Goal: Check status: Check status

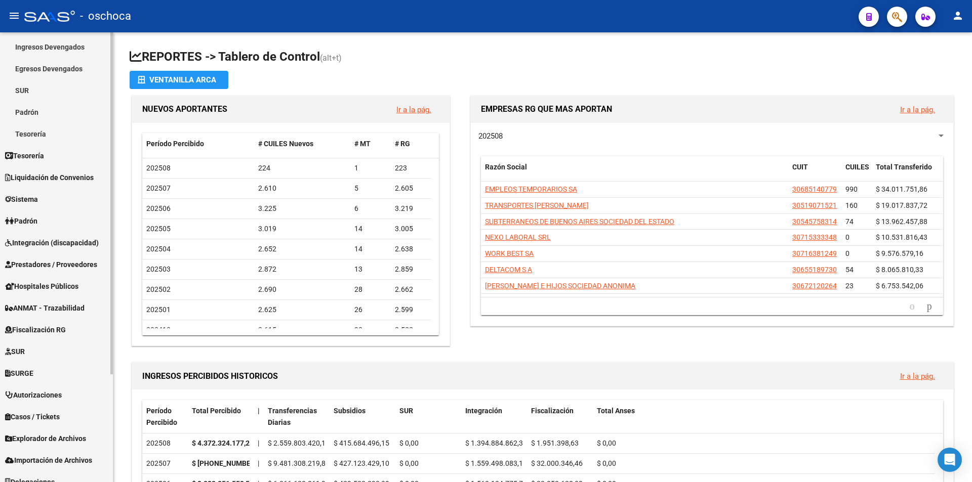
scroll to position [142, 0]
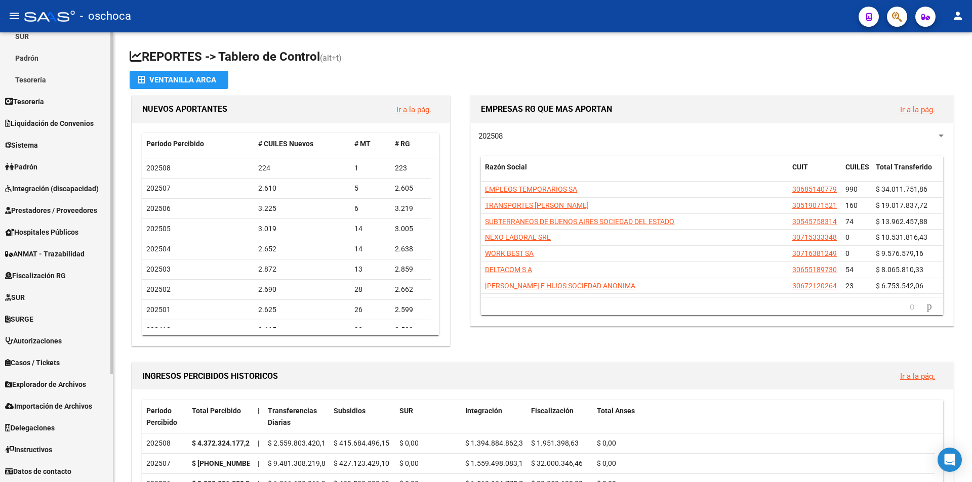
click at [73, 279] on link "Fiscalización RG" at bounding box center [56, 276] width 113 height 22
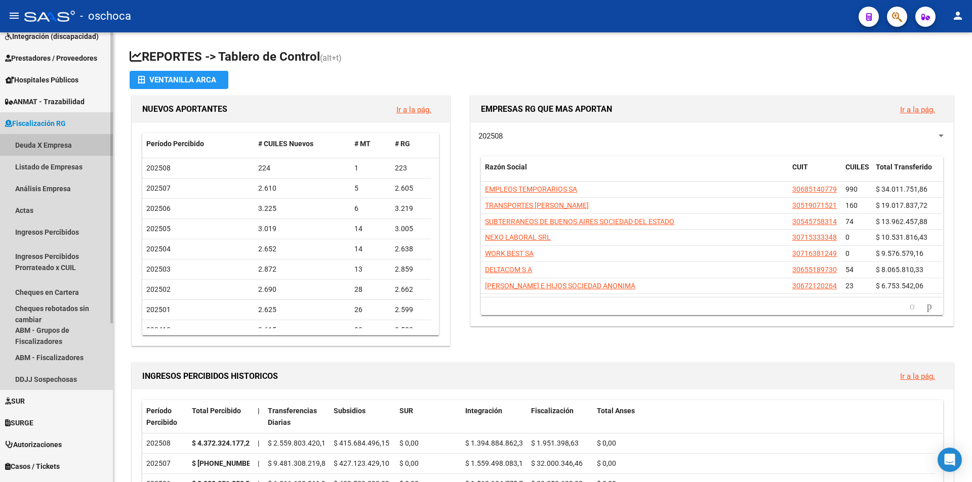
click at [64, 145] on link "Deuda X Empresa" at bounding box center [56, 145] width 113 height 22
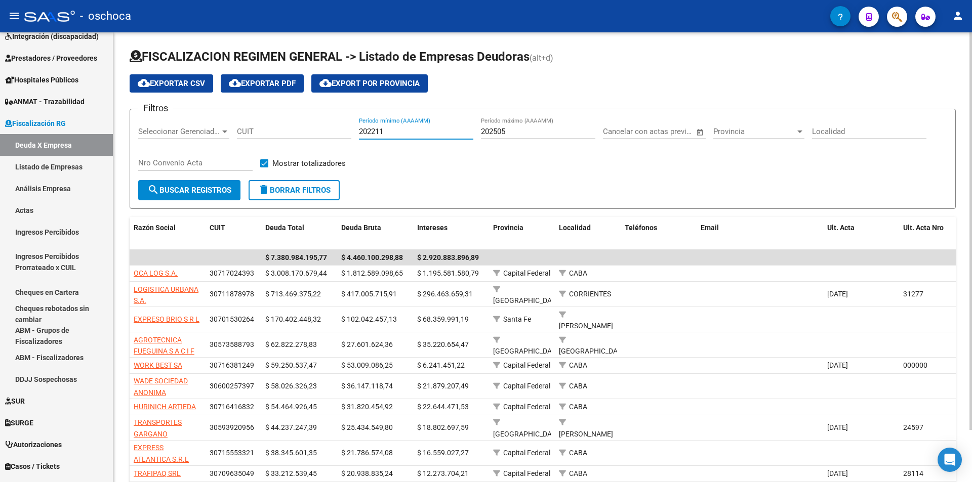
drag, startPoint x: 412, startPoint y: 133, endPoint x: 336, endPoint y: 142, distance: 76.5
click at [336, 142] on div "Filtros Seleccionar Gerenciador Seleccionar Gerenciador CUIT 202211 Período mín…" at bounding box center [542, 148] width 809 height 63
type input "202412"
drag, startPoint x: 540, startPoint y: 130, endPoint x: 467, endPoint y: 142, distance: 73.8
click at [467, 142] on div "Filtros Seleccionar Gerenciador Seleccionar Gerenciador CUIT 202412 Período mín…" at bounding box center [542, 148] width 809 height 63
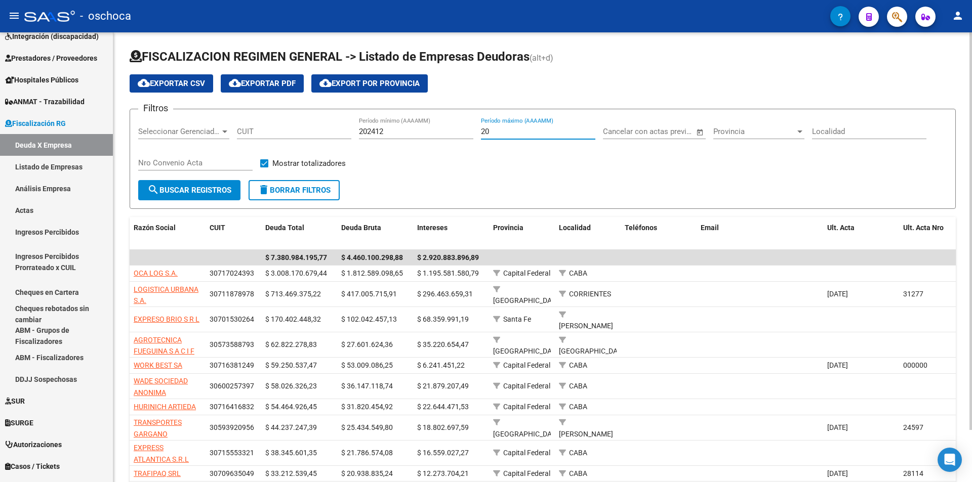
type input "20"
click at [424, 131] on input "202412" at bounding box center [416, 131] width 114 height 9
type input "202412"
click at [508, 131] on input "20" at bounding box center [538, 131] width 114 height 9
type input "202412"
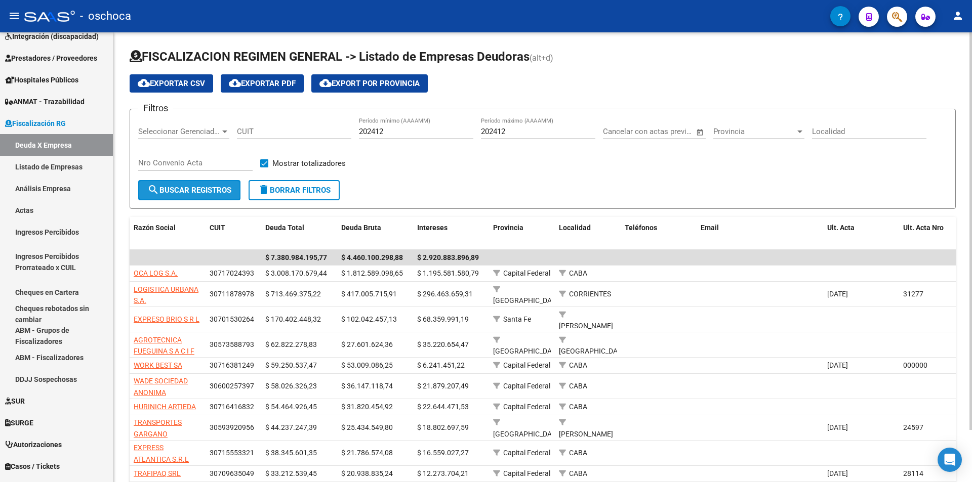
click at [200, 190] on span "search Buscar Registros" at bounding box center [189, 190] width 84 height 9
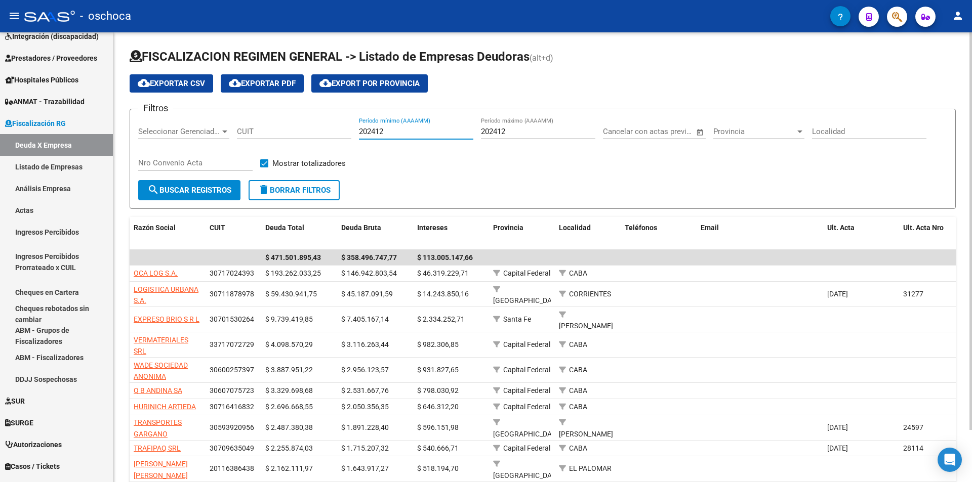
drag, startPoint x: 390, startPoint y: 133, endPoint x: 355, endPoint y: 139, distance: 34.9
click at [355, 139] on div "Filtros Seleccionar Gerenciador Seleccionar Gerenciador CUIT 202412 Período mín…" at bounding box center [542, 148] width 809 height 63
click at [222, 188] on span "search Buscar Registros" at bounding box center [189, 190] width 84 height 9
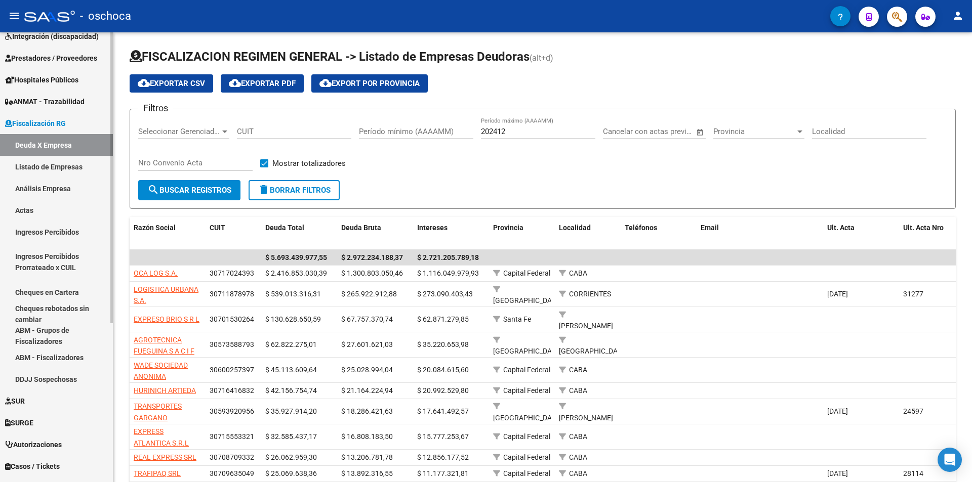
click at [27, 153] on link "Deuda X Empresa" at bounding box center [56, 145] width 113 height 22
click at [534, 130] on input "202412" at bounding box center [538, 131] width 114 height 9
type input "202501"
